Goal: Navigation & Orientation: Find specific page/section

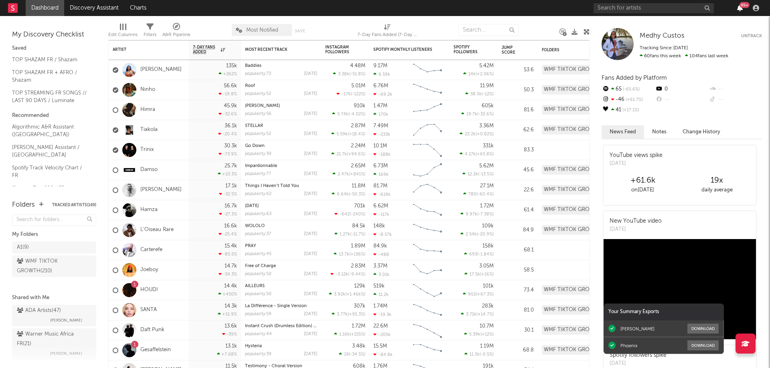
click at [738, 9] on icon "button" at bounding box center [740, 8] width 6 height 6
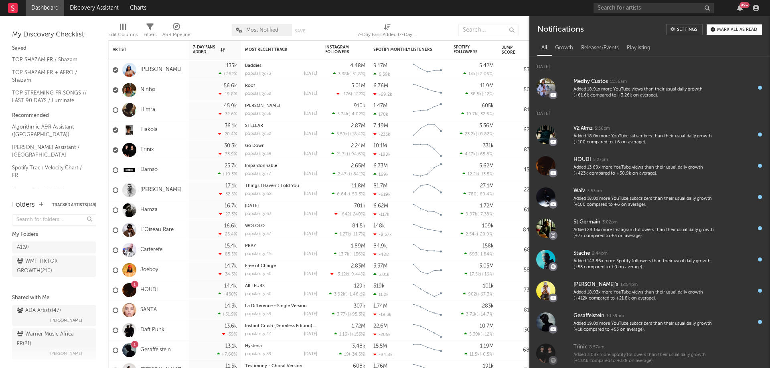
click at [741, 7] on div "99 +" at bounding box center [744, 5] width 10 height 6
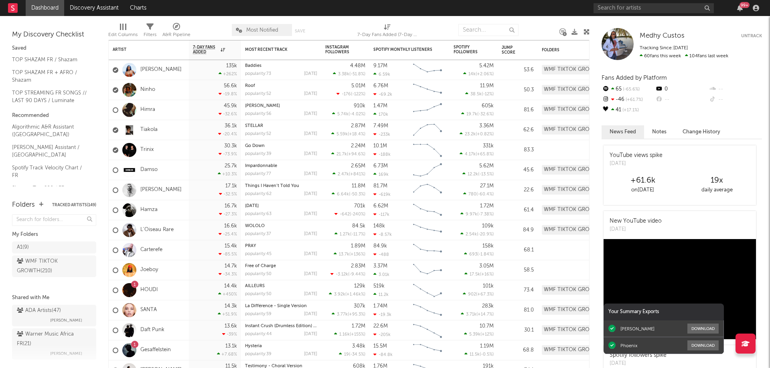
click at [741, 7] on div "99 +" at bounding box center [744, 5] width 10 height 6
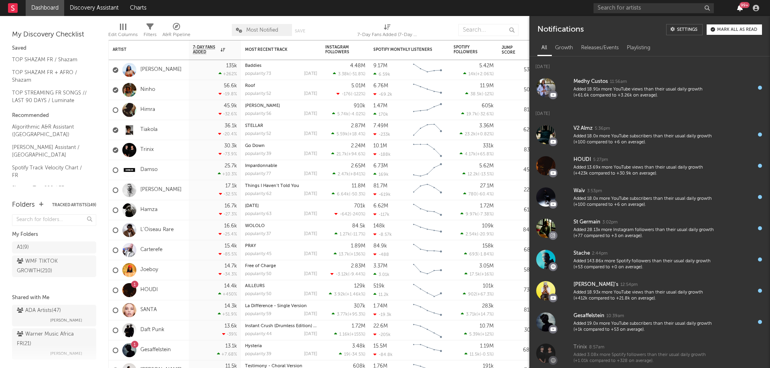
click at [737, 5] on icon "button" at bounding box center [740, 8] width 6 height 6
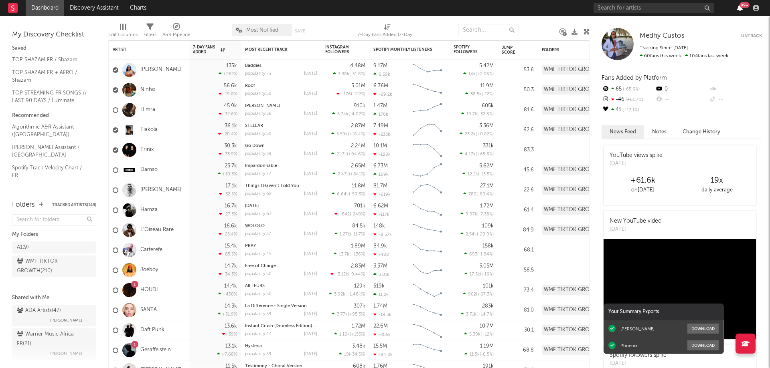
click at [737, 5] on icon "button" at bounding box center [740, 8] width 6 height 6
click at [546, 9] on nav "Dashboard Discovery Assistant Charts 99 +" at bounding box center [385, 8] width 770 height 16
